Goal: Browse casually

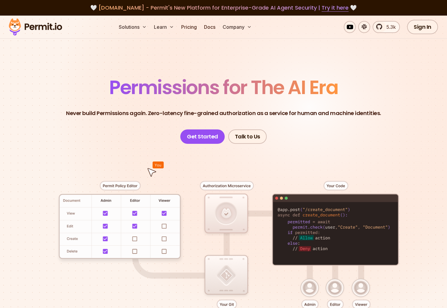
click at [373, 123] on header "Permissions for The AI Era Never build Permissions again. Zero-latency fine-gra…" at bounding box center [223, 111] width 418 height 66
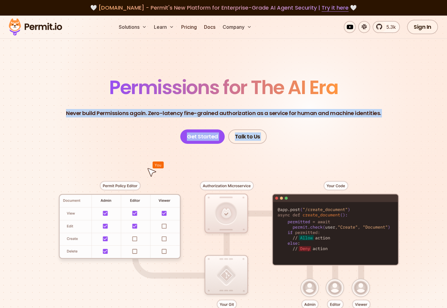
drag, startPoint x: 310, startPoint y: 147, endPoint x: 24, endPoint y: 93, distance: 291.4
click at [24, 93] on section "Permissions for The AI Era Never build Permissions again. Zero-latency fine-gra…" at bounding box center [223, 213] width 447 height 395
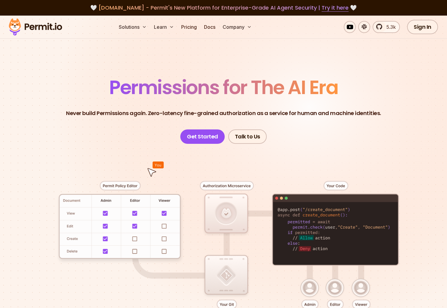
click at [68, 94] on header "Permissions for The AI Era Never build Permissions again. Zero-latency fine-gra…" at bounding box center [223, 111] width 418 height 66
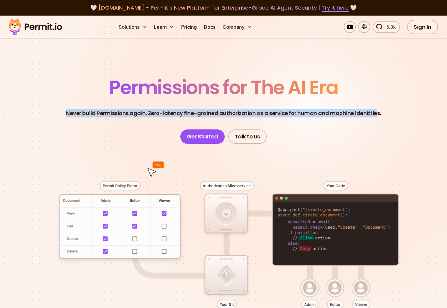
drag, startPoint x: 69, startPoint y: 111, endPoint x: 373, endPoint y: 110, distance: 303.2
click at [373, 110] on p "Never build Permissions again. Zero-latency fine-grained authorization as a ser…" at bounding box center [223, 113] width 315 height 8
click at [373, 112] on p "Never build Permissions again. Zero-latency fine-grained authorization as a ser…" at bounding box center [223, 113] width 315 height 8
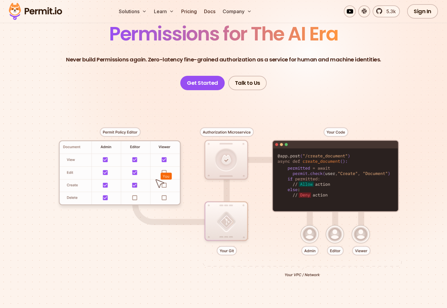
scroll to position [77, 0]
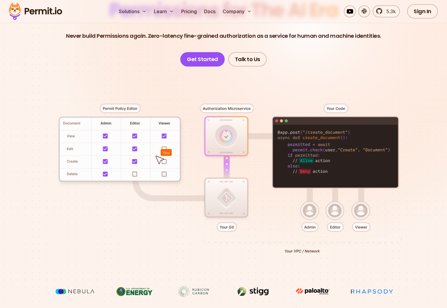
click at [227, 197] on div at bounding box center [223, 177] width 418 height 220
click at [232, 226] on div at bounding box center [223, 177] width 418 height 220
